Goal: Find specific page/section: Find specific page/section

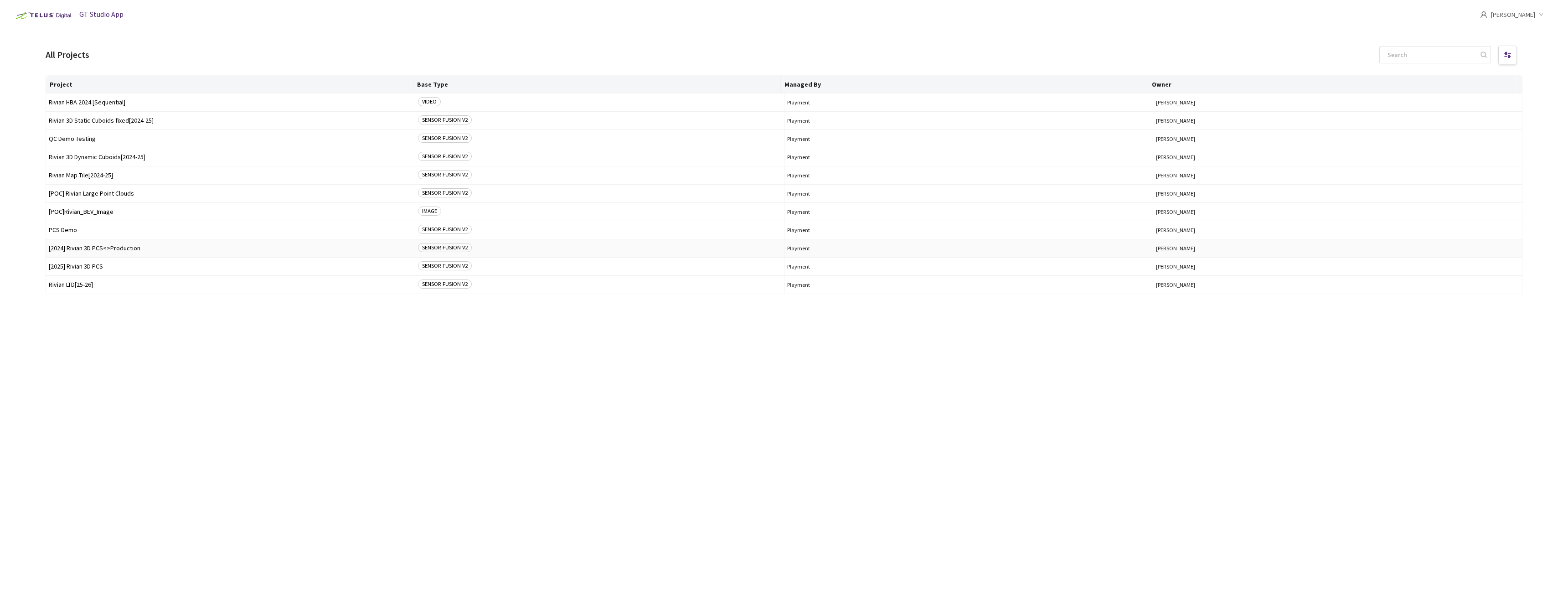
click at [107, 253] on td "[2024] Rivian 3D PCS<>Production" at bounding box center [231, 248] width 369 height 18
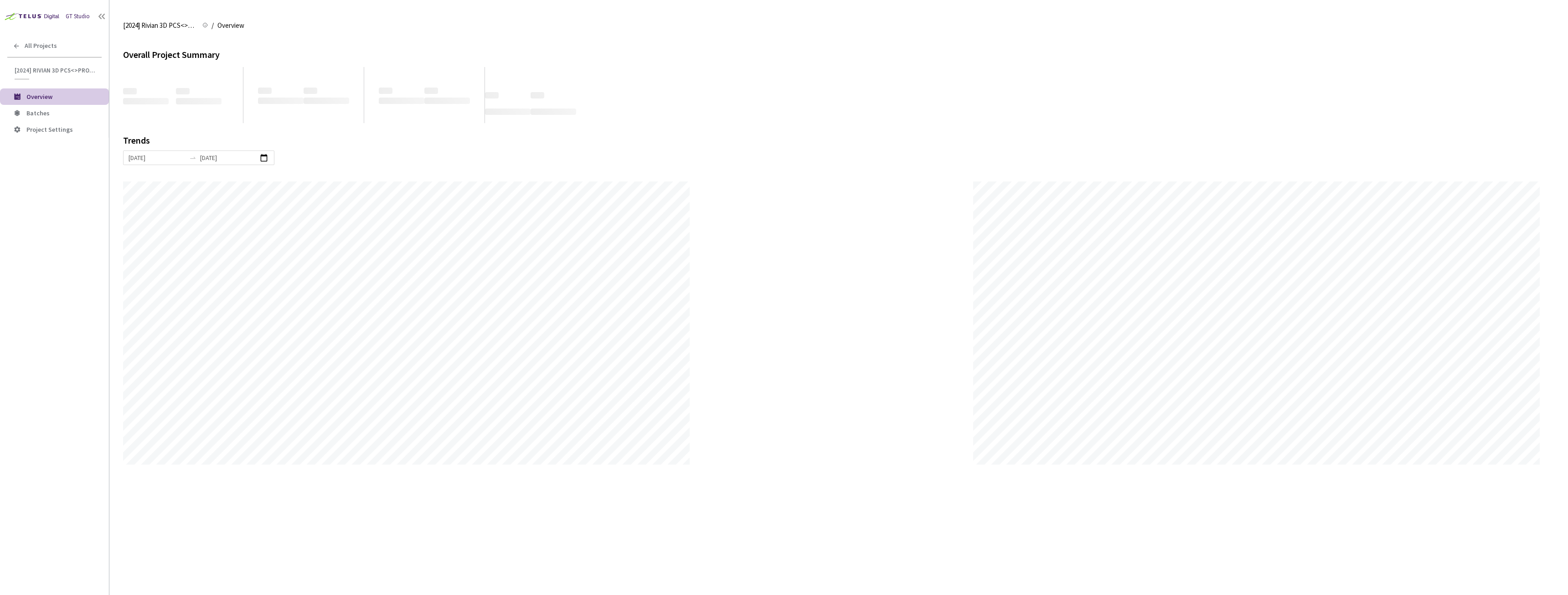
scroll to position [595, 1568]
click at [52, 107] on li "Batches" at bounding box center [54, 113] width 109 height 16
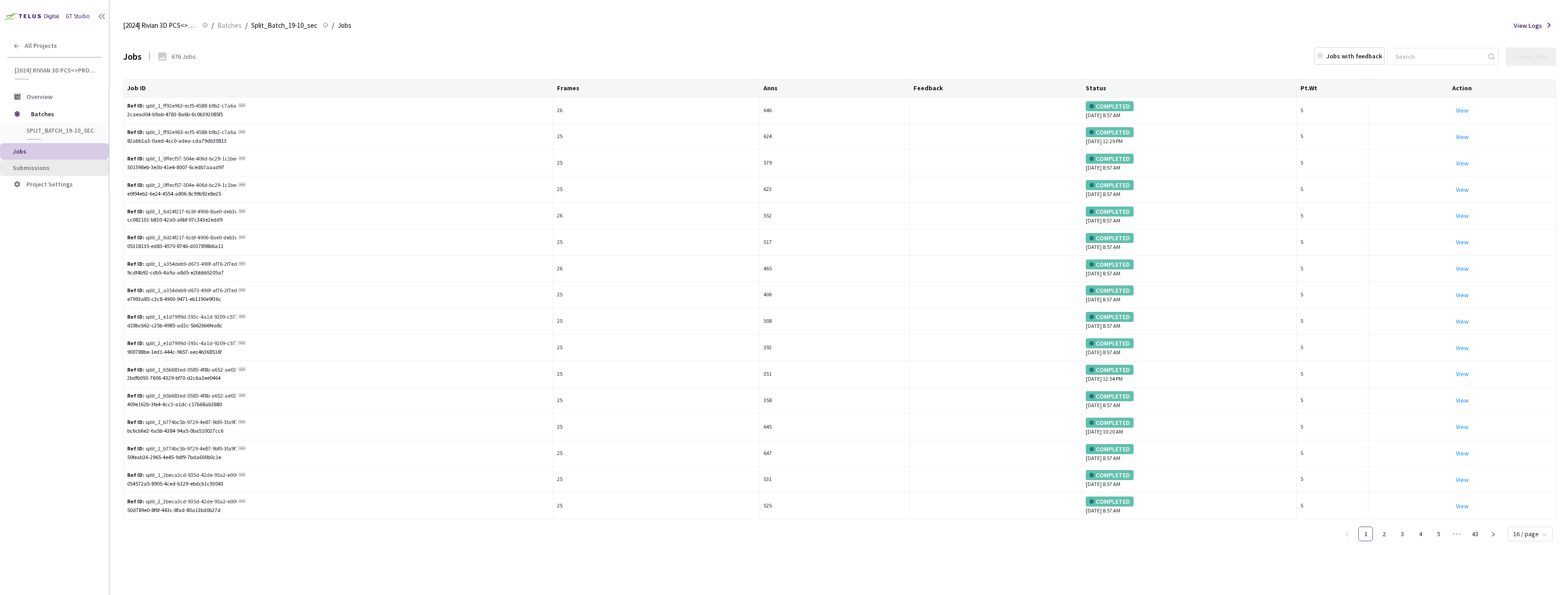
click at [75, 166] on span "Submissions" at bounding box center [57, 168] width 89 height 8
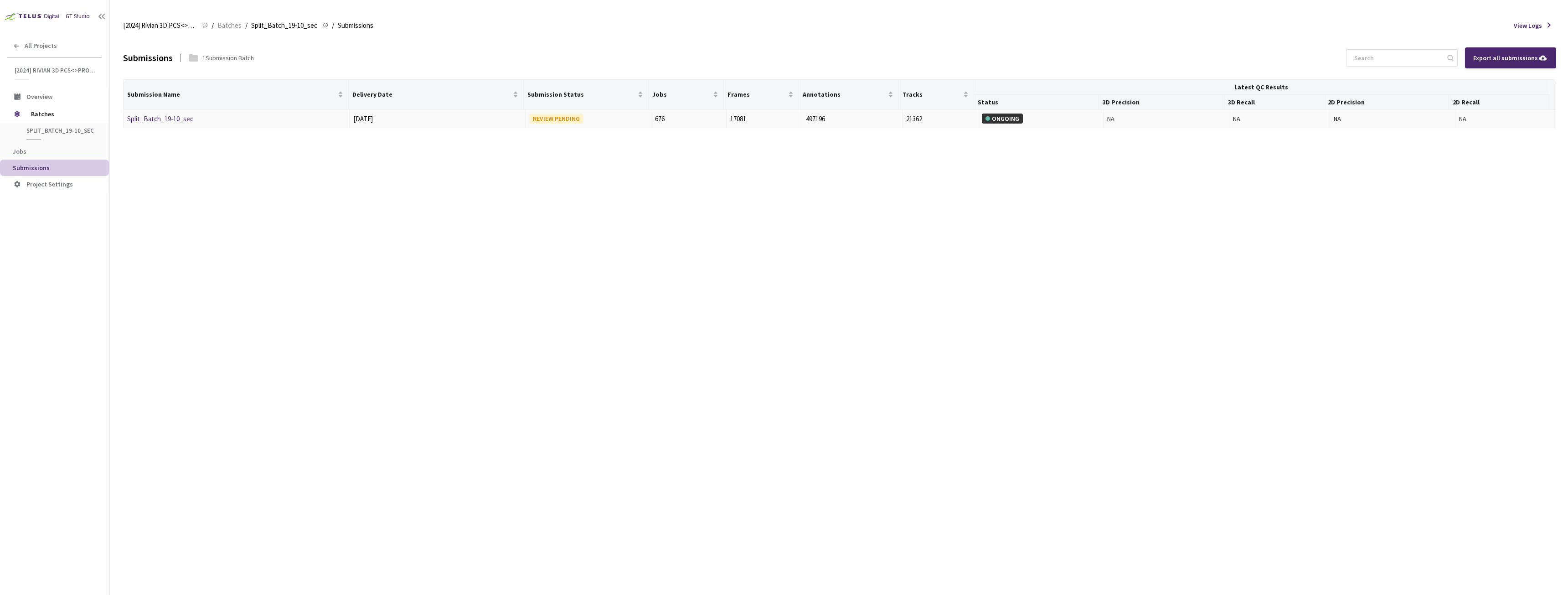
click at [173, 116] on link "Split_Batch_19-10_sec" at bounding box center [160, 119] width 66 height 9
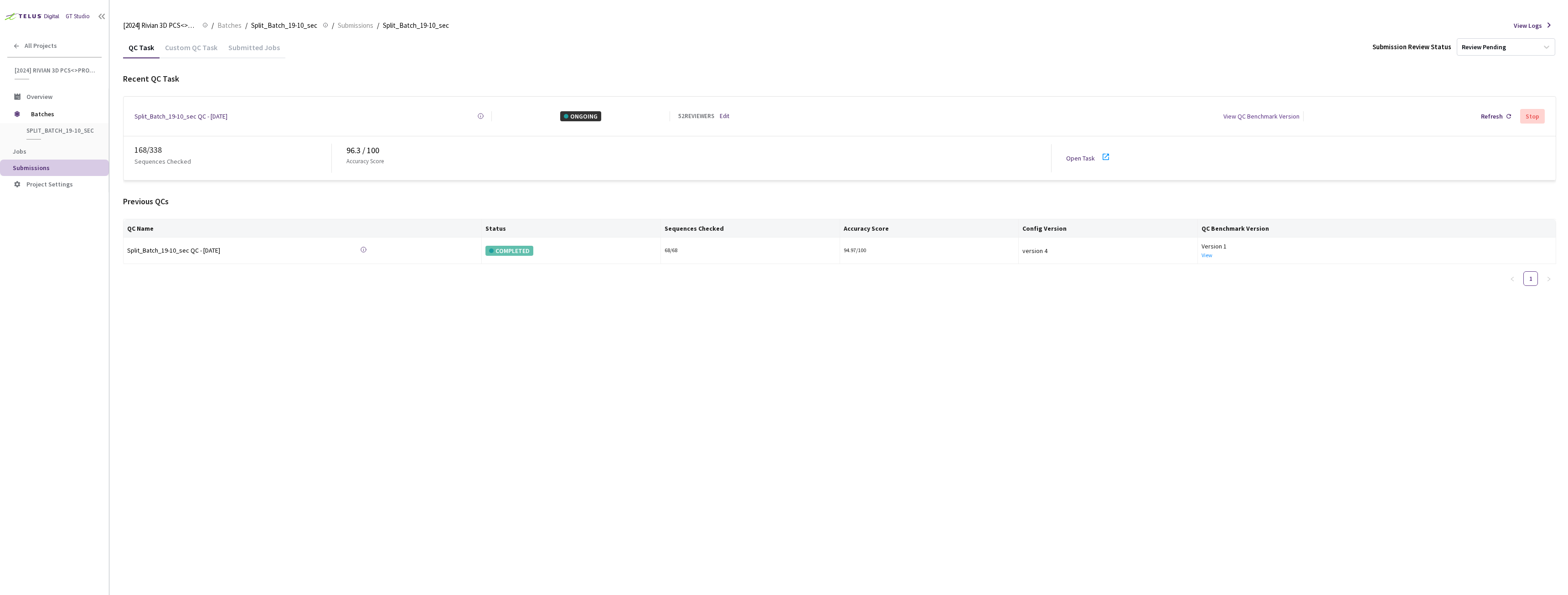
click at [1077, 154] on link "Open Task" at bounding box center [1080, 158] width 29 height 8
